Goal: Information Seeking & Learning: Find specific fact

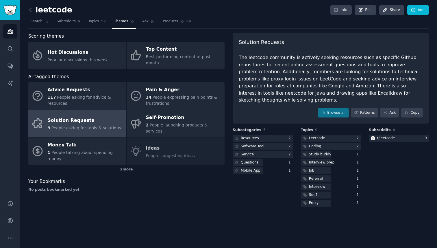
click at [31, 12] on icon at bounding box center [30, 9] width 2 height 3
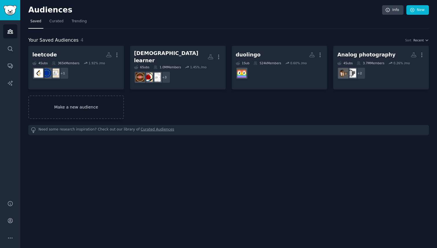
click at [86, 103] on link "Make a new audience" at bounding box center [76, 106] width 96 height 23
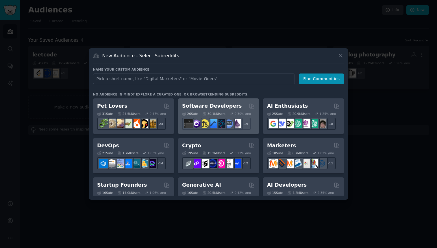
click at [233, 103] on div "Software Developers" at bounding box center [218, 105] width 73 height 7
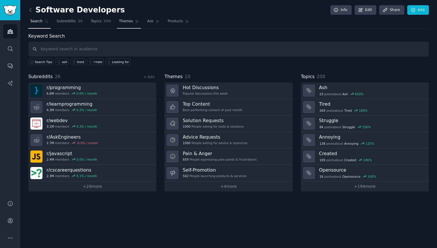
click at [124, 20] on span "Themes" at bounding box center [126, 21] width 14 height 5
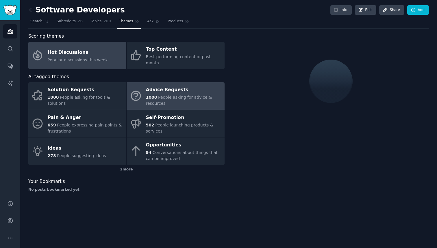
click at [164, 87] on div "Advice Requests" at bounding box center [184, 89] width 76 height 9
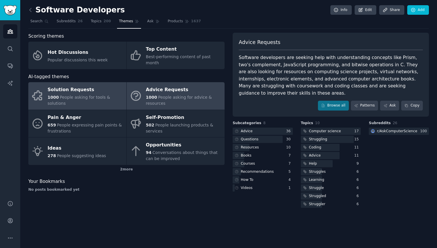
click at [91, 96] on span "People asking for tools & solutions" at bounding box center [79, 100] width 62 height 11
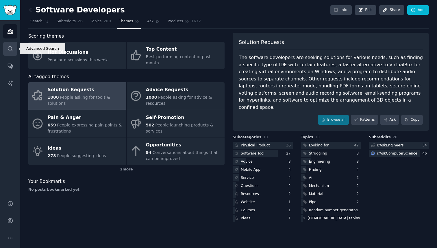
click at [4, 49] on link "Search" at bounding box center [10, 49] width 14 height 14
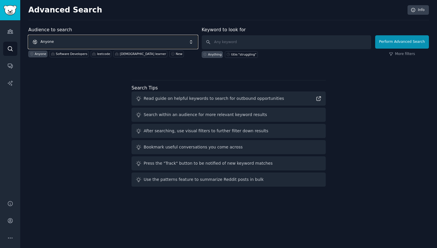
click at [99, 40] on span "Anyone" at bounding box center [112, 41] width 169 height 13
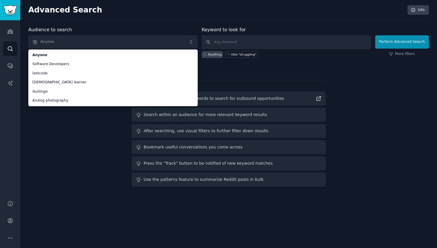
click at [67, 131] on div "Audience to search Anyone Anyone Software Developers leetcode japanese learner …" at bounding box center [228, 107] width 401 height 162
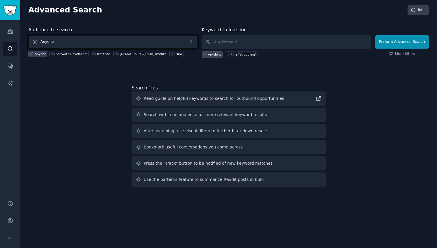
click at [75, 42] on span "Anyone" at bounding box center [112, 41] width 169 height 13
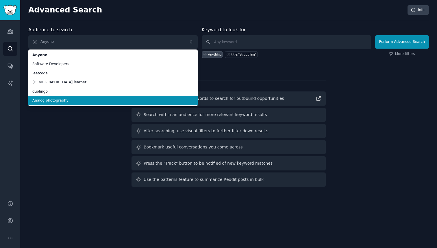
click at [78, 100] on span "Analog photography" at bounding box center [112, 100] width 161 height 5
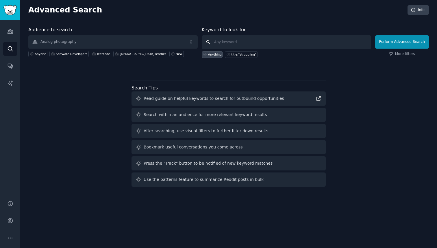
click at [229, 43] on input "text" at bounding box center [286, 42] width 169 height 14
type input "app"
click button "Perform Advanced Search" at bounding box center [402, 41] width 54 height 13
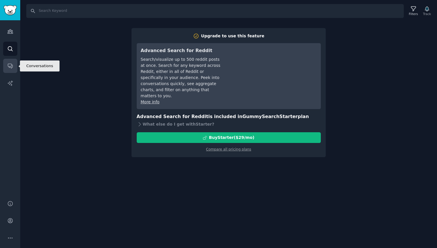
click at [12, 68] on icon "Sidebar" at bounding box center [10, 66] width 6 height 6
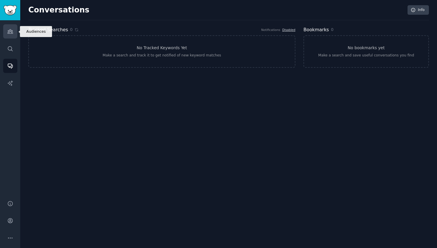
click at [8, 27] on link "Audiences" at bounding box center [10, 31] width 14 height 14
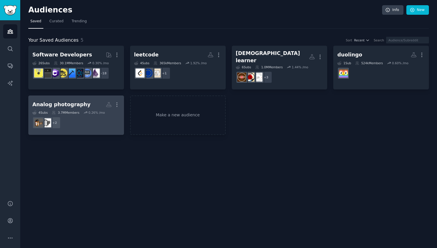
click at [75, 114] on dd "+ 2" at bounding box center [76, 122] width 88 height 16
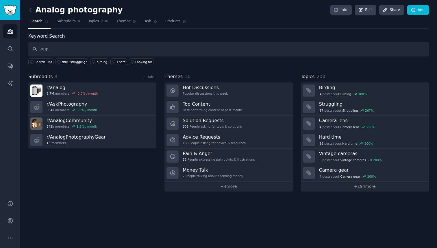
type input "app"
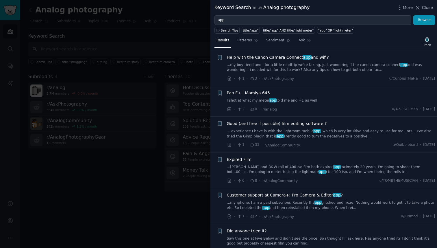
scroll to position [160, 0]
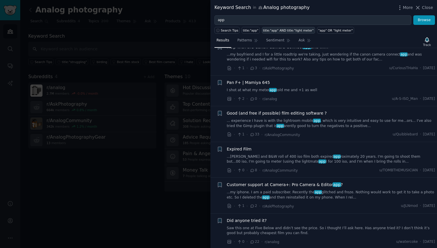
click at [281, 30] on div "title:"app" AND title:"light meter"" at bounding box center [288, 30] width 51 height 4
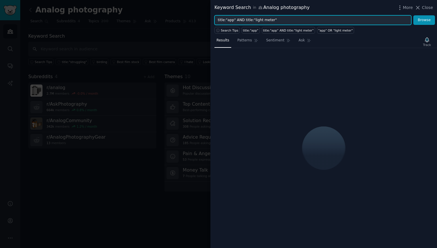
click at [263, 20] on input "title:"app" AND title:"light meter"" at bounding box center [312, 20] width 197 height 10
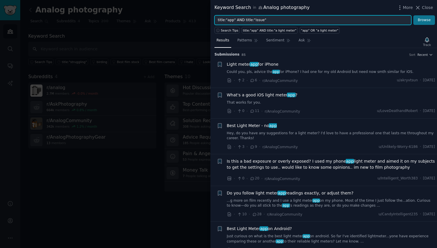
type input "title:"app" AND title:"issue""
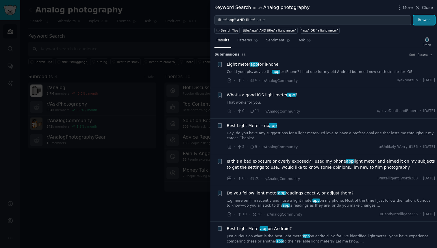
click at [426, 21] on button "Browse" at bounding box center [424, 20] width 22 height 10
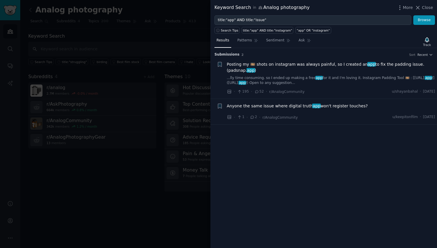
click at [344, 65] on span "Posting my 🎞️ shots on instagram was always painful, so I created an app to fix…" at bounding box center [331, 67] width 208 height 12
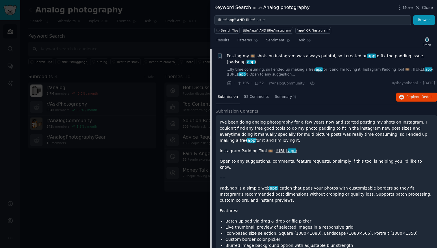
scroll to position [9, 0]
click at [286, 149] on link "[URL]. app /" at bounding box center [286, 150] width 21 height 5
